Goal: Check status: Check status

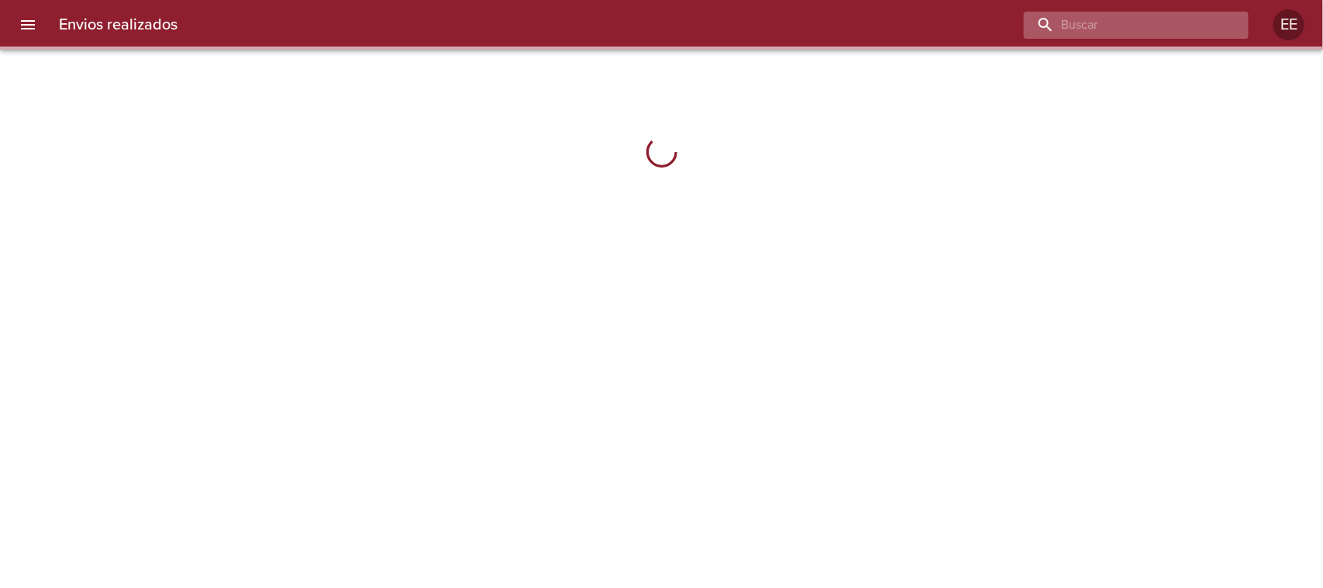
click at [1130, 12] on input "buscar" at bounding box center [1123, 25] width 198 height 27
paste input "[PERSON_NAME]"
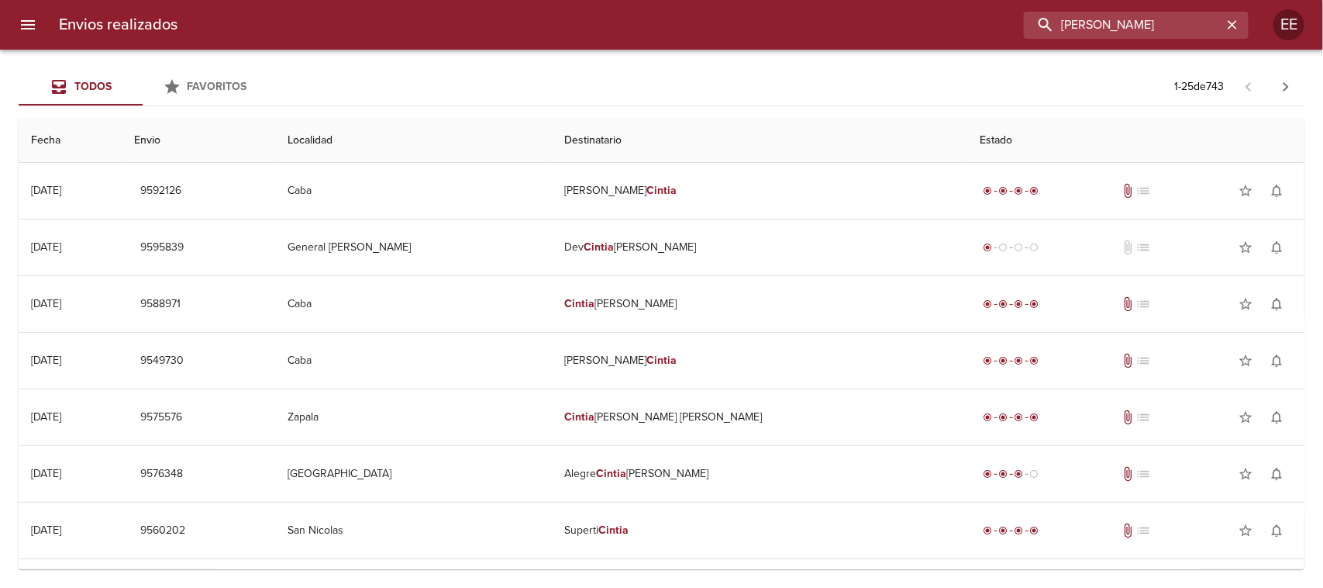
paste input "R 0017800273009"
drag, startPoint x: 1146, startPoint y: 20, endPoint x: 998, endPoint y: 27, distance: 148.2
click at [998, 27] on div "[PERSON_NAME]" at bounding box center [719, 25] width 1059 height 27
click at [1075, 25] on input "R 0017800273009" at bounding box center [1123, 25] width 198 height 27
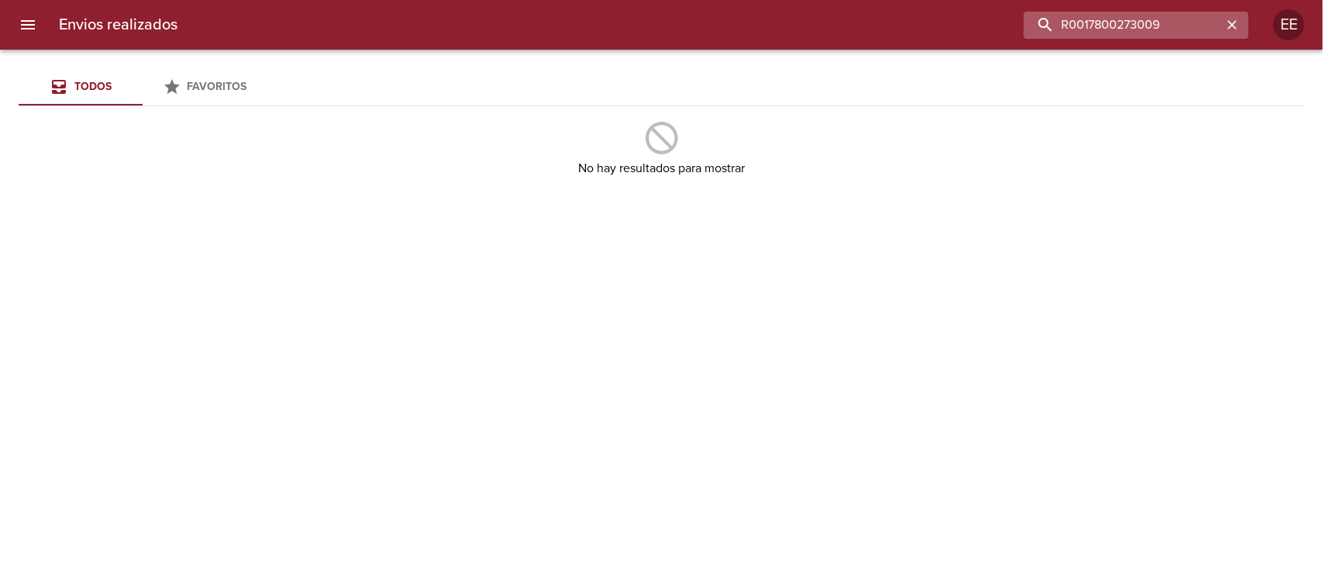
click at [1168, 25] on input "R0017800273009" at bounding box center [1123, 25] width 198 height 27
paste input "av de los constituyentes 11"
drag, startPoint x: 1174, startPoint y: 23, endPoint x: 1018, endPoint y: 37, distance: 157.2
click at [1018, 37] on div "R0017800273009" at bounding box center [719, 25] width 1059 height 27
type input "[STREET_ADDRESS]"
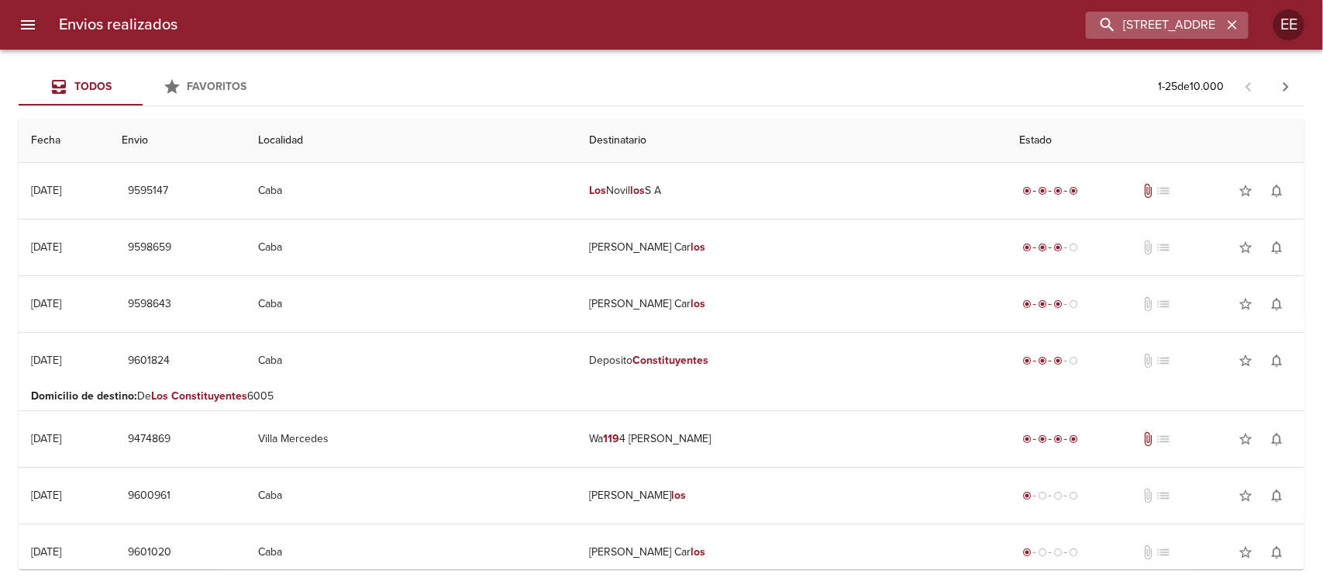
click at [1230, 23] on icon "button" at bounding box center [1232, 24] width 9 height 9
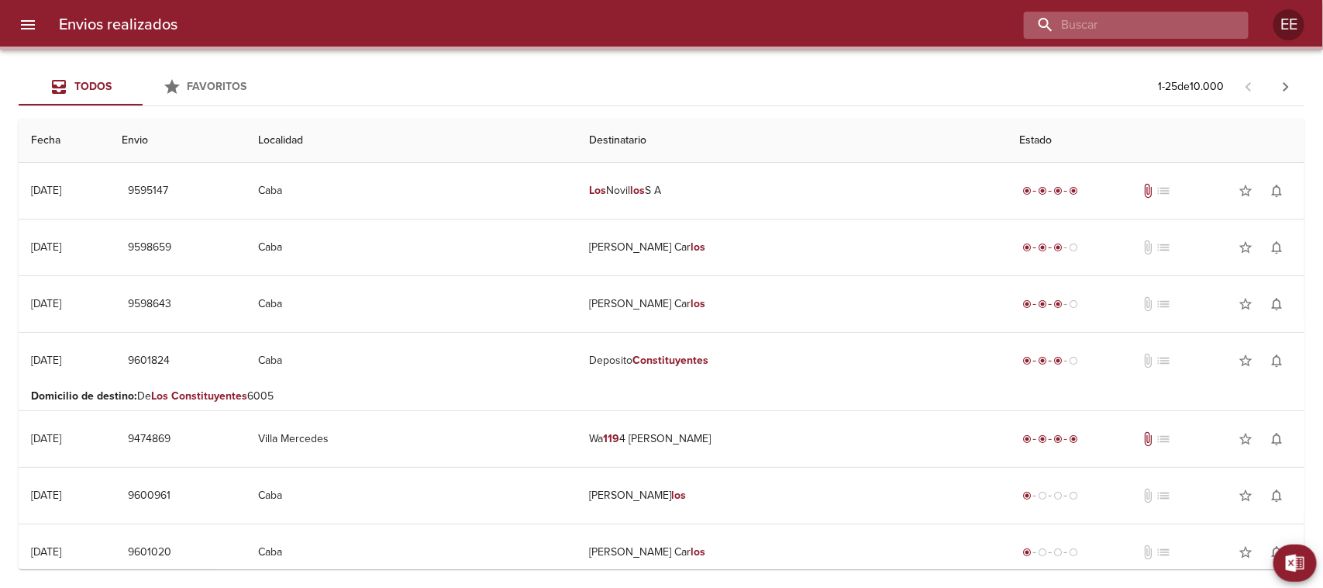
click at [1151, 22] on input "buscar" at bounding box center [1123, 25] width 198 height 27
paste input "[PERSON_NAME]"
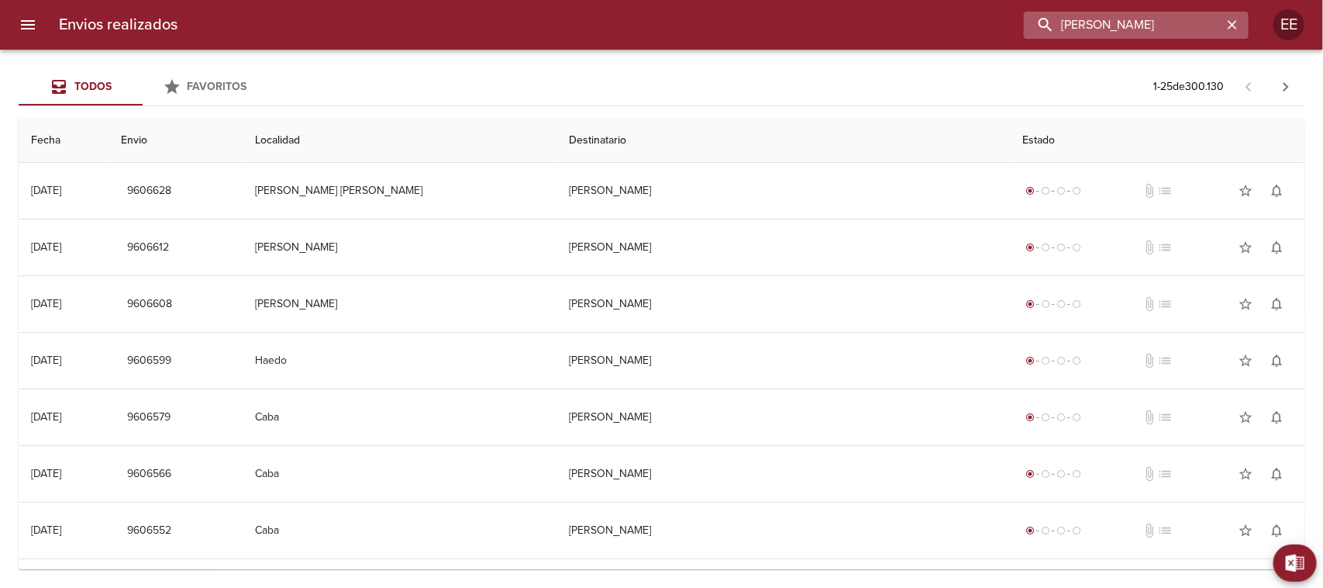
click at [1099, 28] on input "[PERSON_NAME]" at bounding box center [1123, 25] width 198 height 27
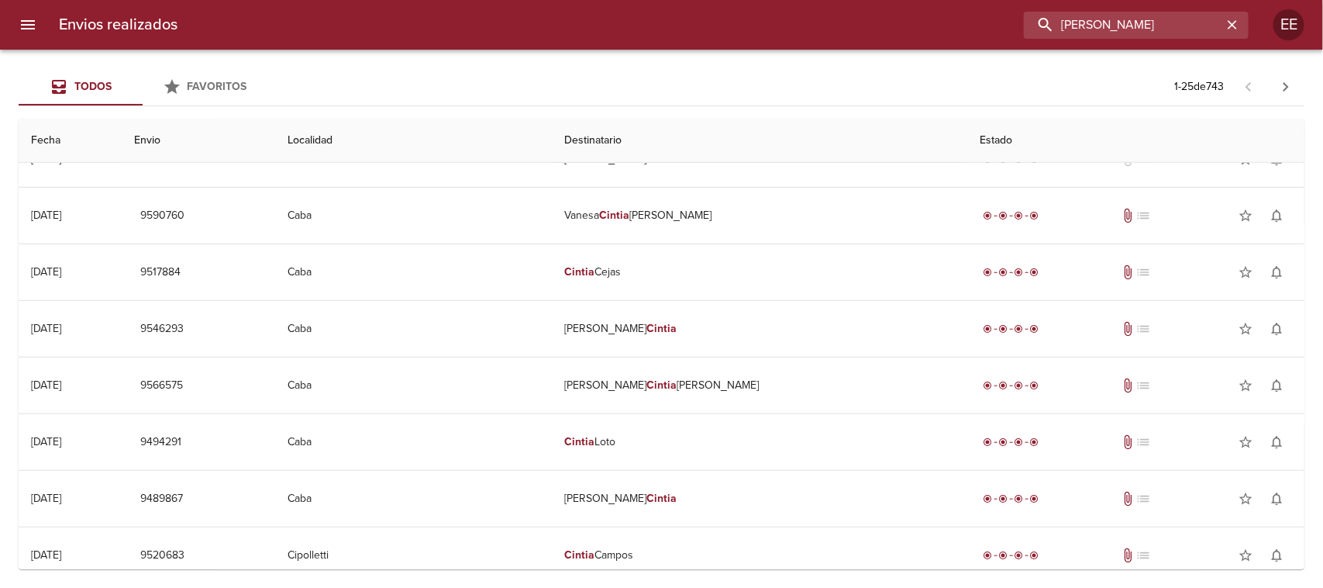
scroll to position [678, 0]
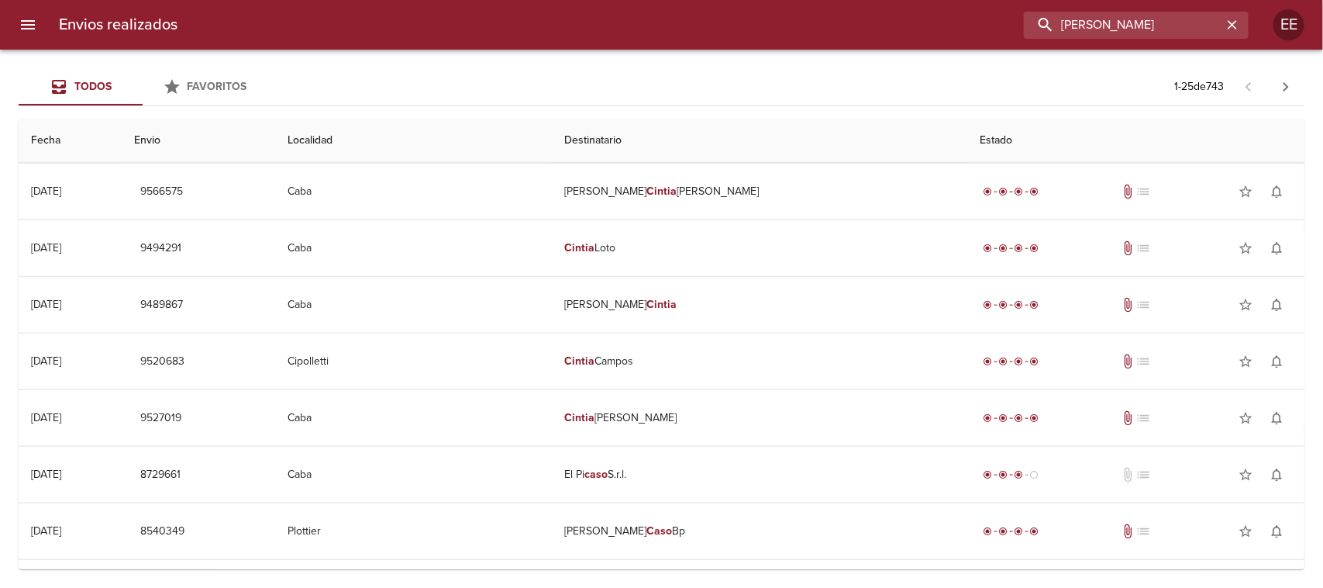
drag, startPoint x: 1139, startPoint y: 31, endPoint x: 982, endPoint y: 35, distance: 157.4
click at [982, 35] on div "[PERSON_NAME]" at bounding box center [719, 25] width 1059 height 27
paste input "9607637"
type input "9607637"
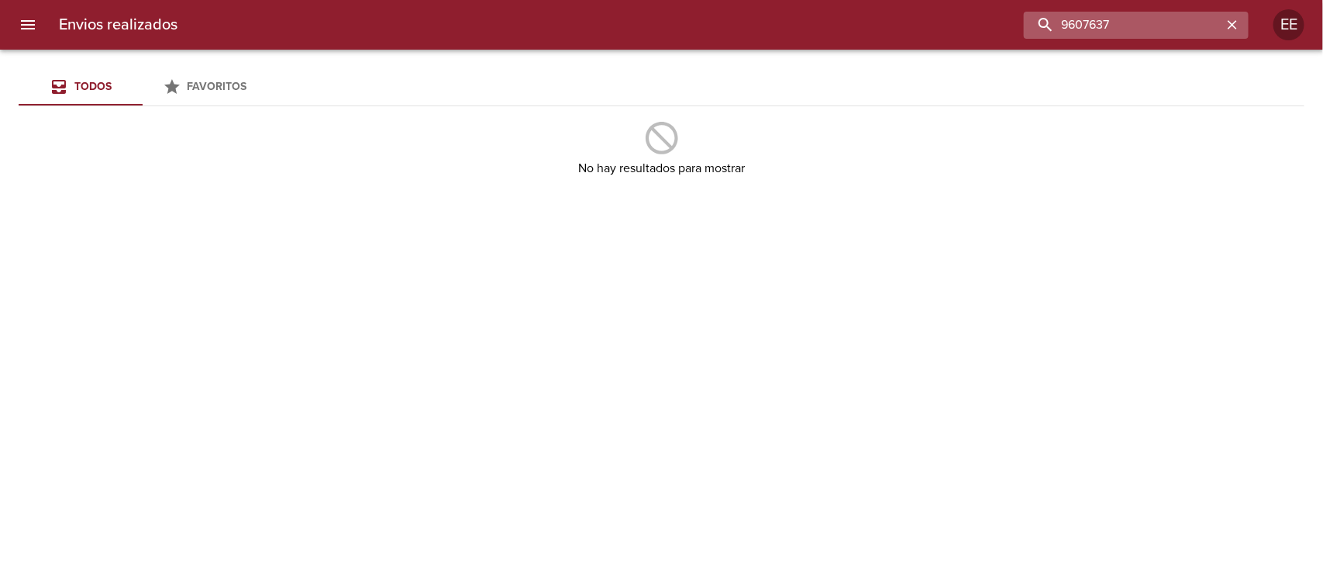
click at [1146, 36] on input "9607637" at bounding box center [1123, 25] width 198 height 27
